Goal: Check status

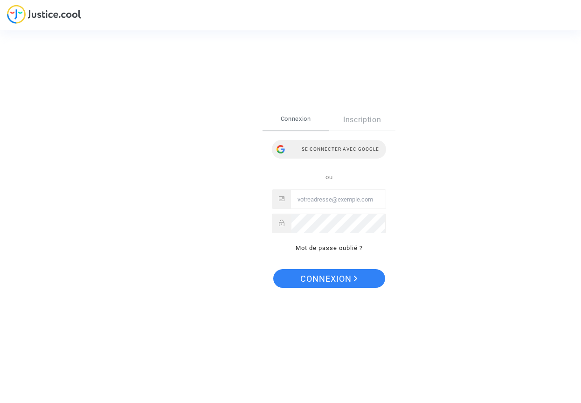
click at [339, 147] on div "Se connecter avec Google" at bounding box center [329, 149] width 114 height 19
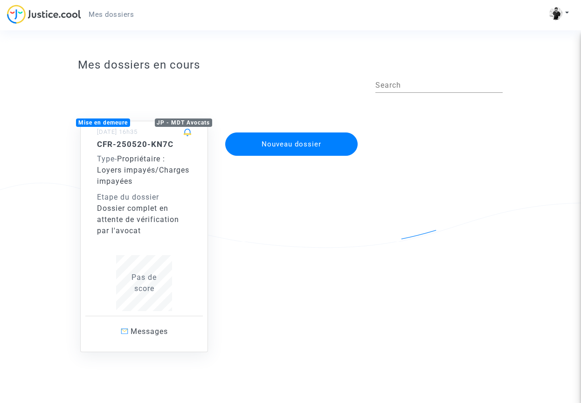
scroll to position [14, 0]
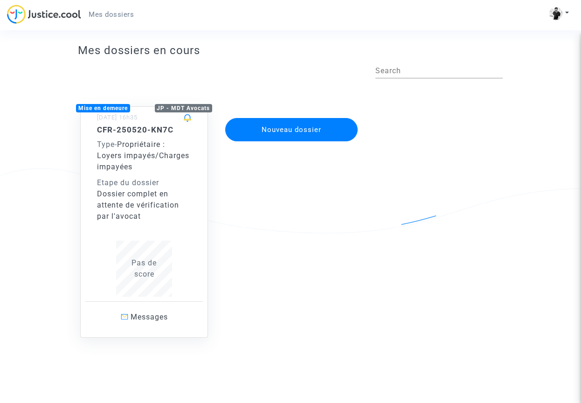
click at [147, 272] on span "Pas de score" at bounding box center [144, 269] width 25 height 20
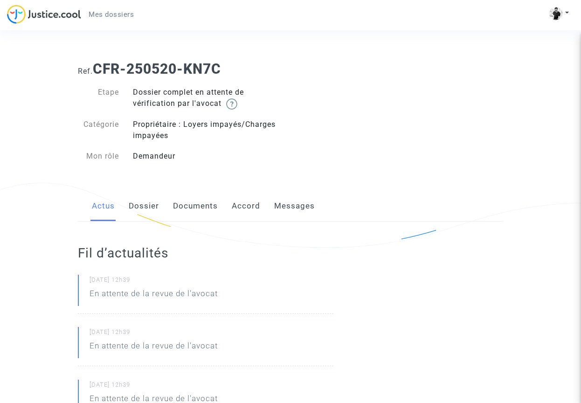
click at [149, 203] on link "Dossier" at bounding box center [144, 206] width 30 height 31
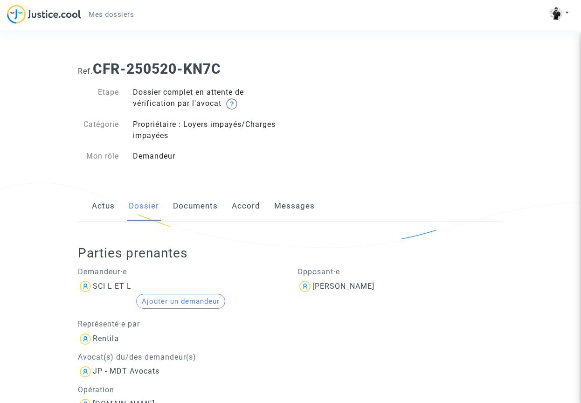
click at [190, 209] on link "Documents" at bounding box center [195, 206] width 45 height 31
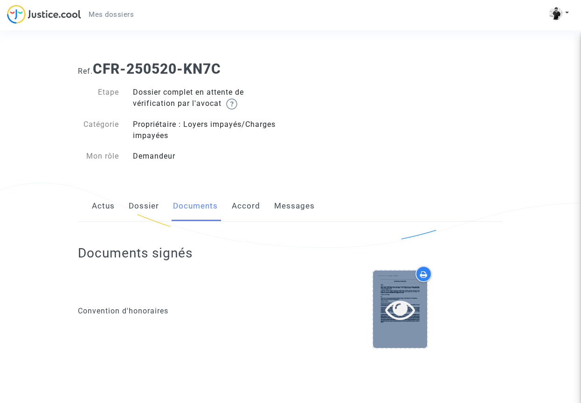
click at [407, 303] on icon at bounding box center [400, 309] width 30 height 30
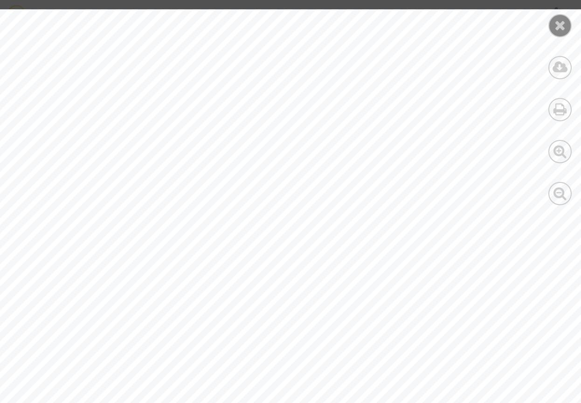
click at [566, 26] on div at bounding box center [560, 25] width 23 height 23
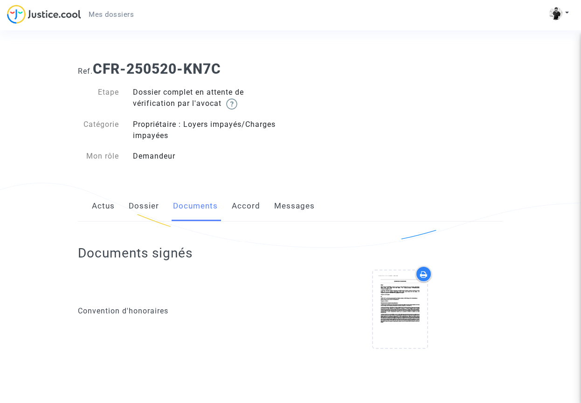
click at [242, 207] on link "Accord" at bounding box center [246, 206] width 28 height 31
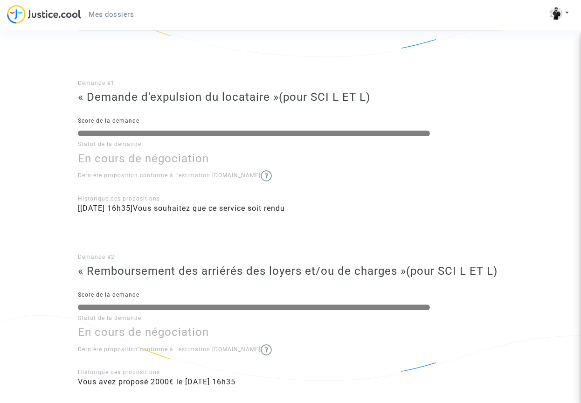
scroll to position [193, 0]
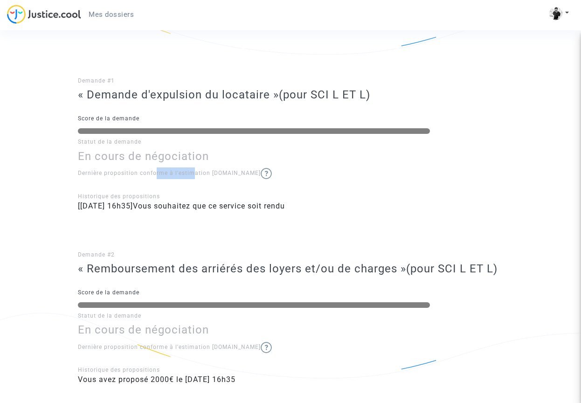
drag, startPoint x: 166, startPoint y: 173, endPoint x: 189, endPoint y: 172, distance: 22.9
click at [189, 172] on span "Dernière proposition conforme à l'estimation [DOMAIN_NAME]" at bounding box center [175, 173] width 194 height 7
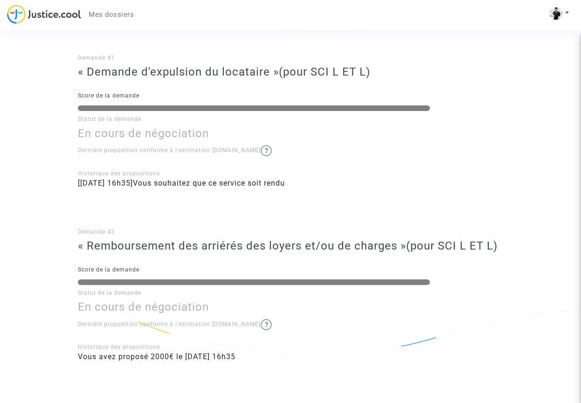
scroll to position [259, 0]
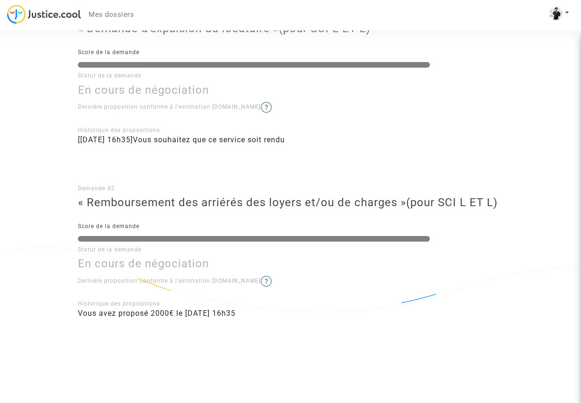
click at [261, 280] on img at bounding box center [266, 281] width 11 height 11
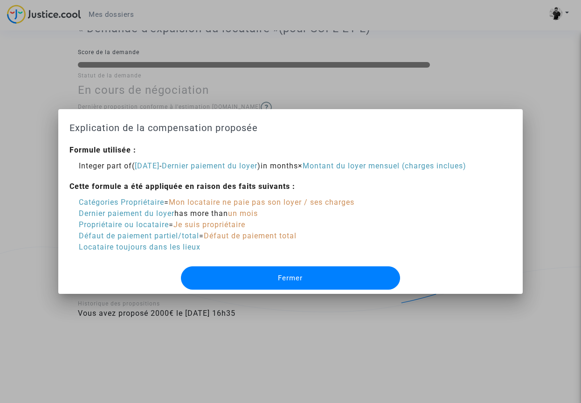
click at [273, 278] on button "Fermer" at bounding box center [290, 277] width 219 height 23
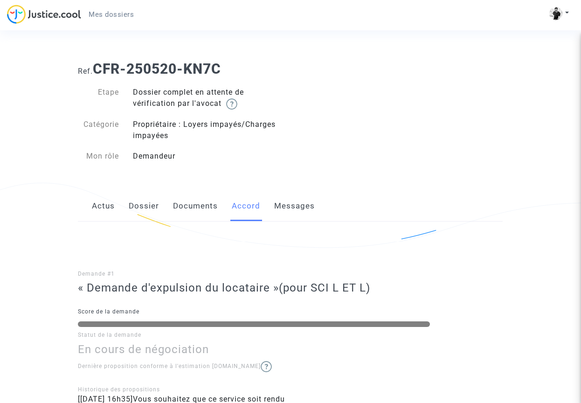
scroll to position [1, 0]
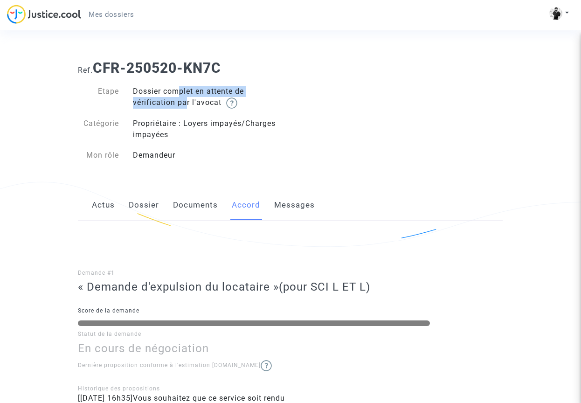
drag, startPoint x: 180, startPoint y: 98, endPoint x: 182, endPoint y: 104, distance: 6.7
click at [182, 104] on div "Dossier complet en attente de vérification par l'avocat" at bounding box center [208, 97] width 165 height 23
